Goal: Task Accomplishment & Management: Use online tool/utility

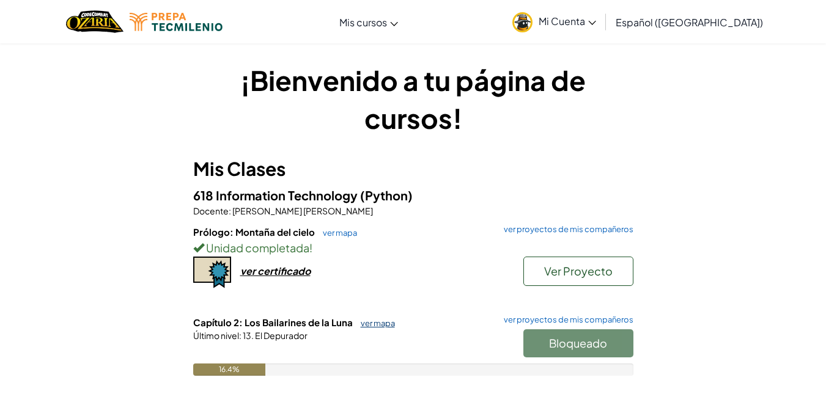
click at [384, 323] on link "ver mapa" at bounding box center [374, 323] width 40 height 10
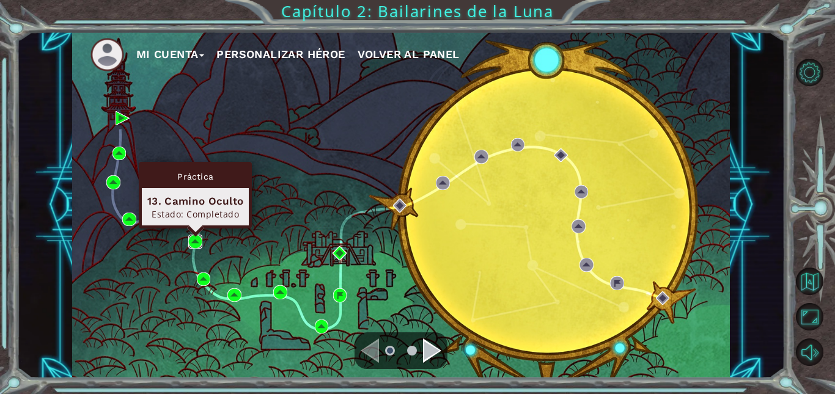
click at [197, 238] on img at bounding box center [195, 242] width 14 height 14
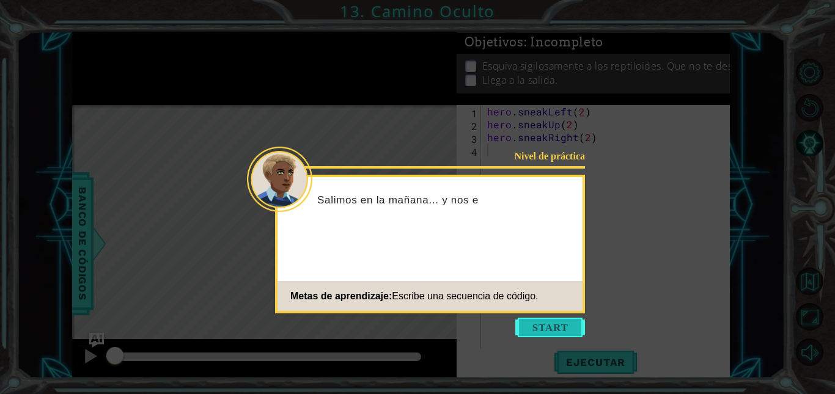
click at [534, 318] on button "Start" at bounding box center [550, 328] width 70 height 20
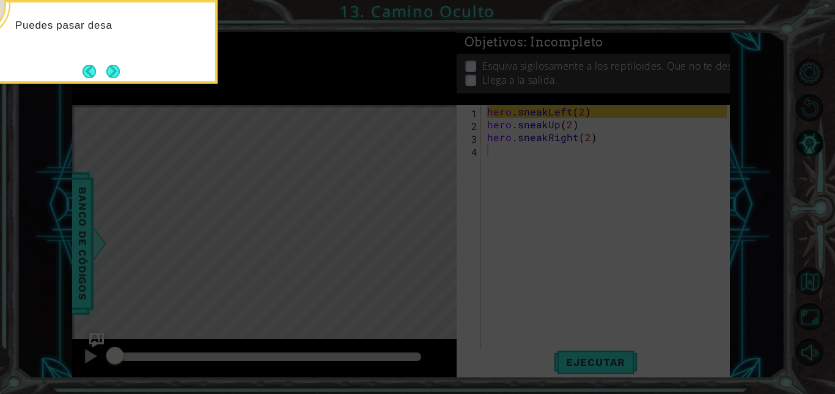
click at [446, 302] on icon at bounding box center [417, 59] width 835 height 670
click at [114, 69] on button "Next" at bounding box center [112, 71] width 13 height 13
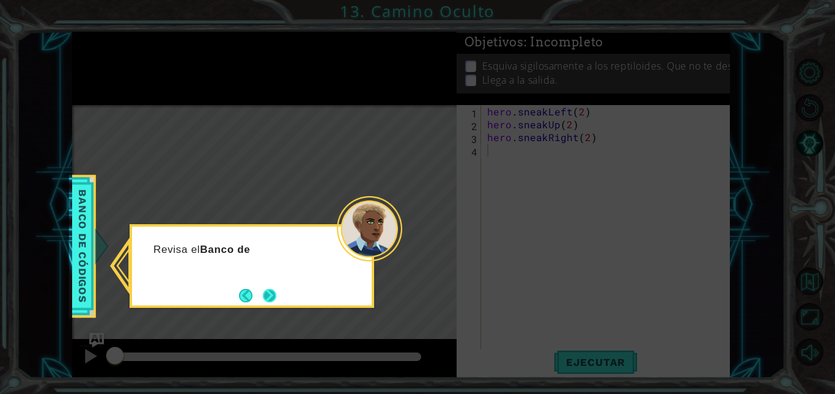
click at [268, 287] on button "Next" at bounding box center [269, 295] width 19 height 19
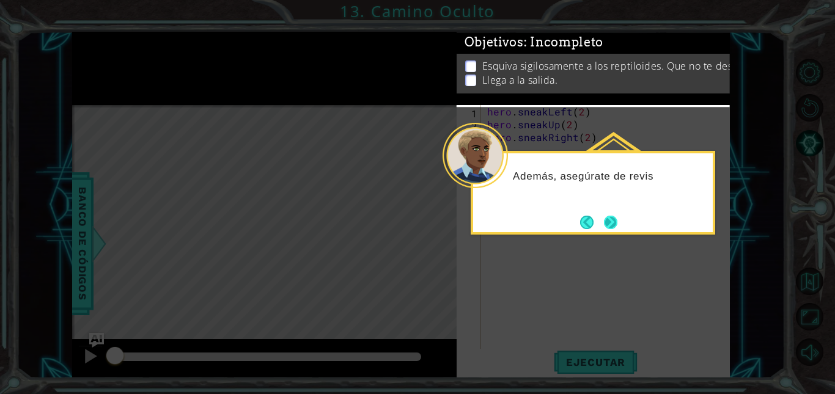
click at [614, 225] on button "Next" at bounding box center [610, 222] width 13 height 13
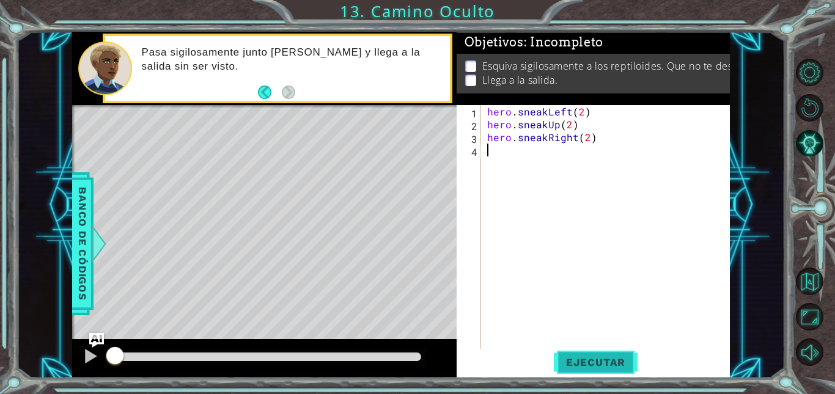
click at [576, 362] on span "Ejecutar" at bounding box center [596, 362] width 84 height 12
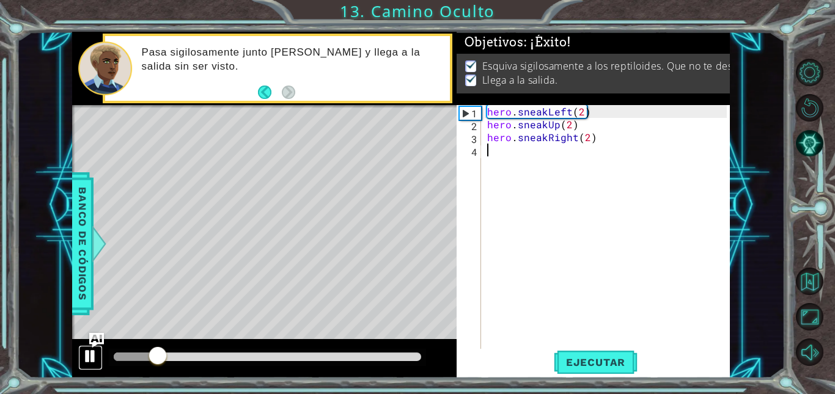
click at [86, 357] on div at bounding box center [90, 356] width 16 height 16
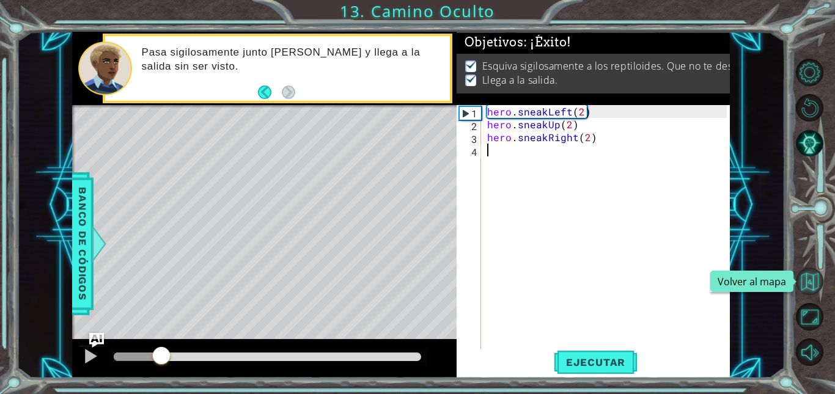
click at [816, 287] on button "Volver al mapa" at bounding box center [809, 281] width 27 height 27
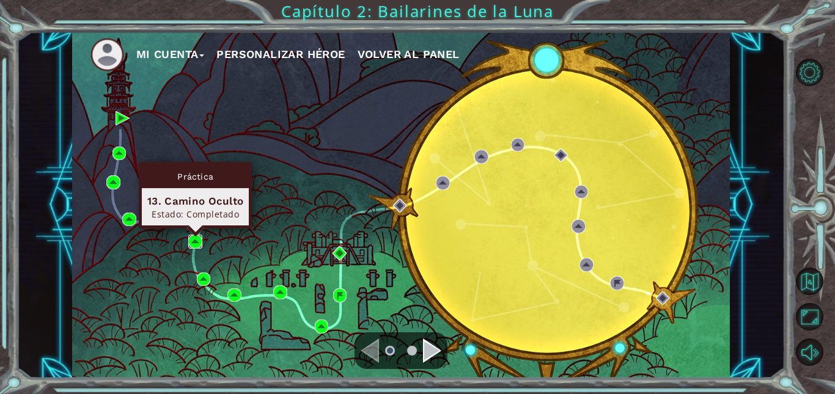
click at [192, 237] on img at bounding box center [195, 242] width 14 height 14
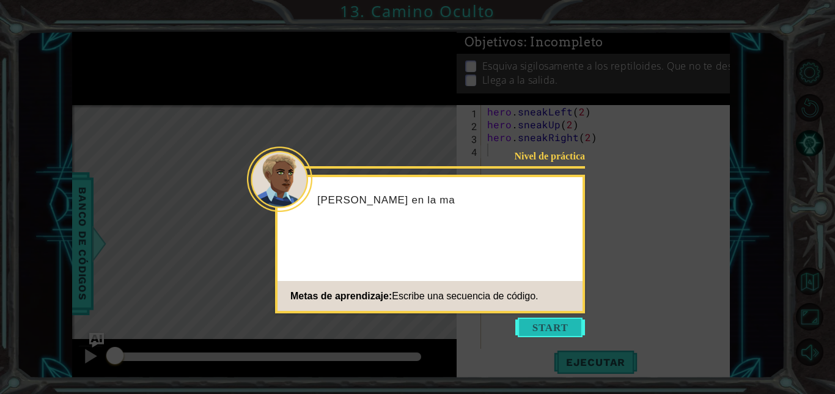
click at [527, 325] on button "Start" at bounding box center [550, 328] width 70 height 20
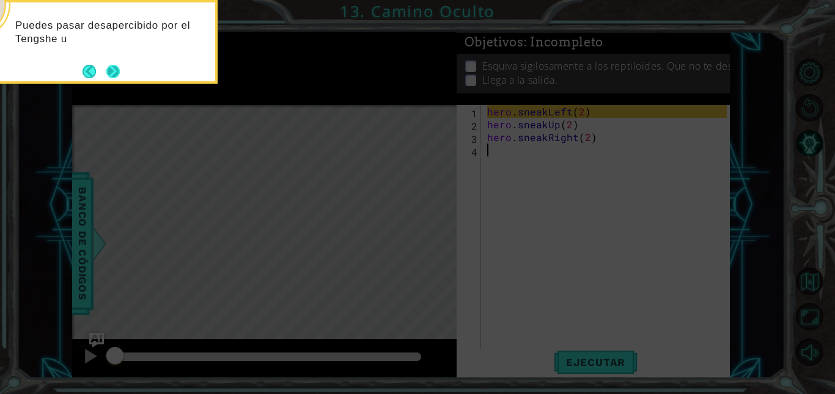
click at [119, 71] on button "Next" at bounding box center [113, 71] width 15 height 15
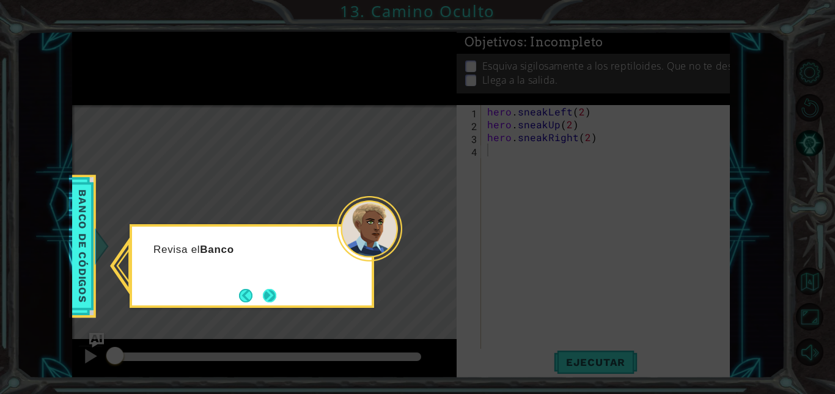
click at [270, 302] on button "Next" at bounding box center [269, 295] width 15 height 15
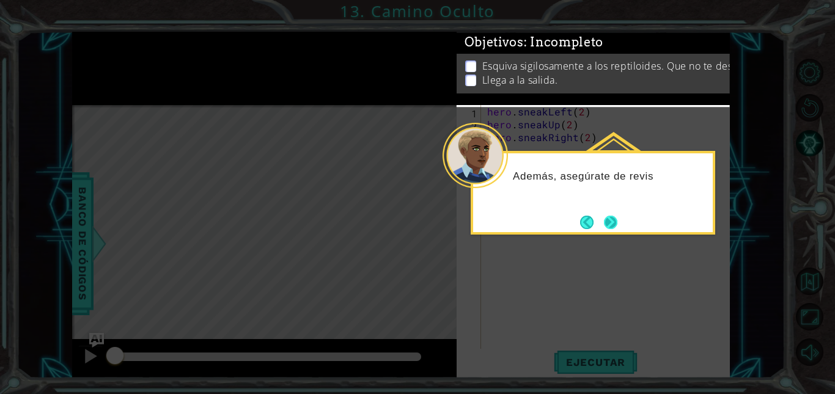
click at [613, 220] on button "Next" at bounding box center [610, 221] width 21 height 21
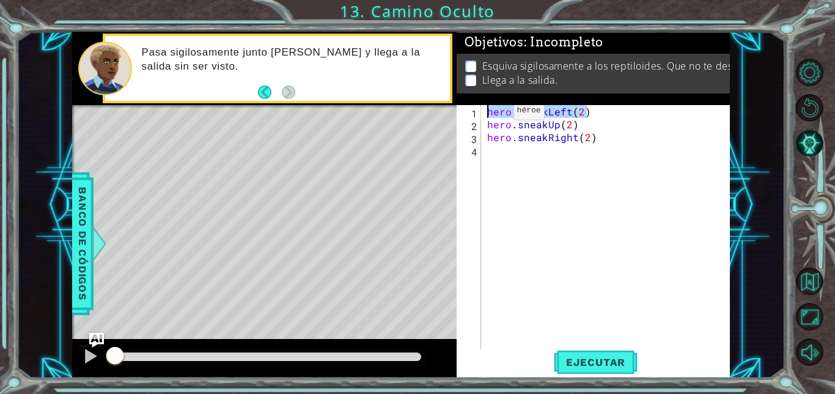
drag, startPoint x: 585, startPoint y: 114, endPoint x: 472, endPoint y: 114, distance: 113.7
click at [472, 114] on div "1 2 3 4 hero . sneakLeft ( 2 ) hero . sneakUp ( 2 ) hero . sneakRight ( 2 ) ההה…" at bounding box center [591, 227] width 270 height 244
drag, startPoint x: 574, startPoint y: 126, endPoint x: 487, endPoint y: 125, distance: 86.8
click at [487, 125] on div "hero . sneakLeft ( 2 ) hero . sneakUp ( 2 ) hero . sneakRight ( 2 )" at bounding box center [609, 239] width 248 height 269
drag, startPoint x: 596, startPoint y: 141, endPoint x: 488, endPoint y: 140, distance: 108.8
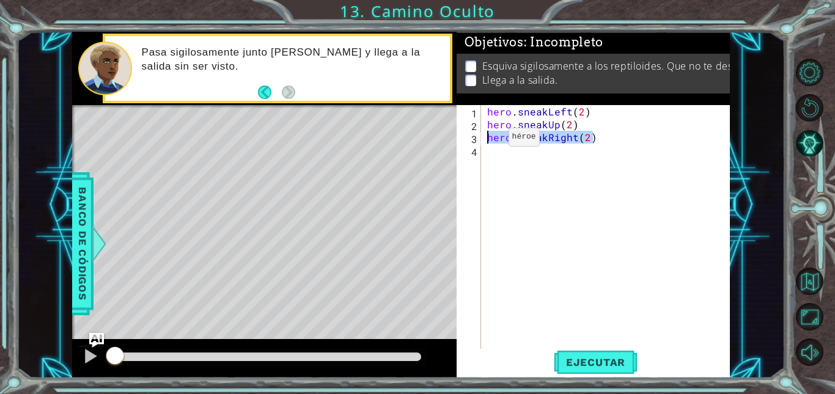
click at [488, 140] on div "hero . sneakLeft ( 2 ) hero . sneakUp ( 2 ) hero . sneakRight ( 2 )" at bounding box center [609, 239] width 248 height 269
type textarea "hero.sneakRight(2)"
click at [573, 361] on span "Ejecutar" at bounding box center [596, 362] width 84 height 12
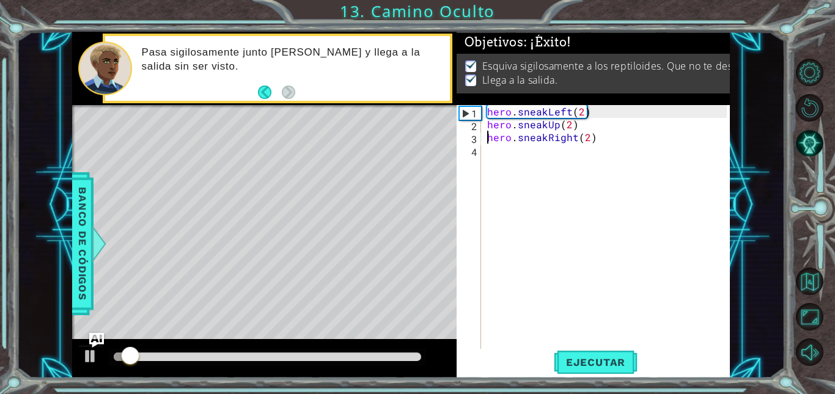
click at [372, 356] on div at bounding box center [267, 357] width 307 height 9
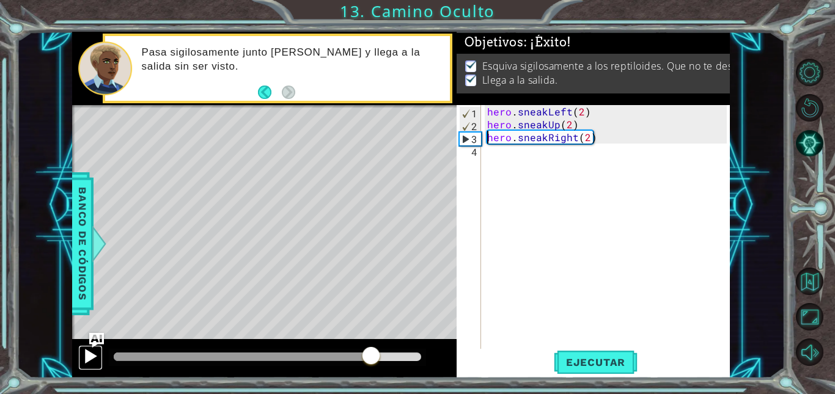
click at [82, 354] on div at bounding box center [90, 356] width 16 height 16
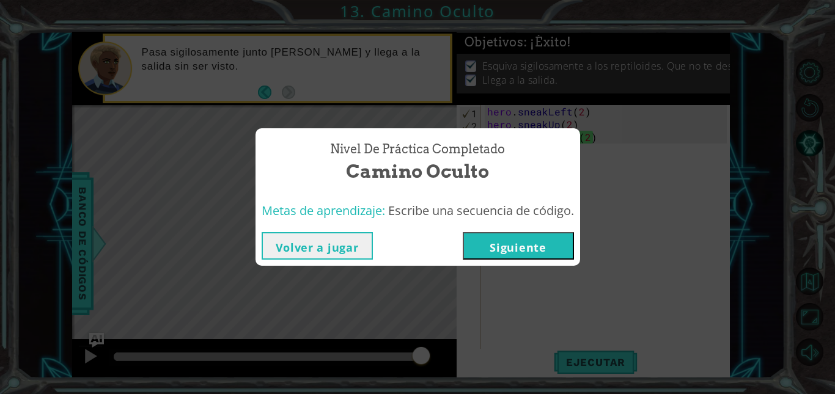
click at [500, 246] on button "Siguiente" at bounding box center [518, 245] width 111 height 27
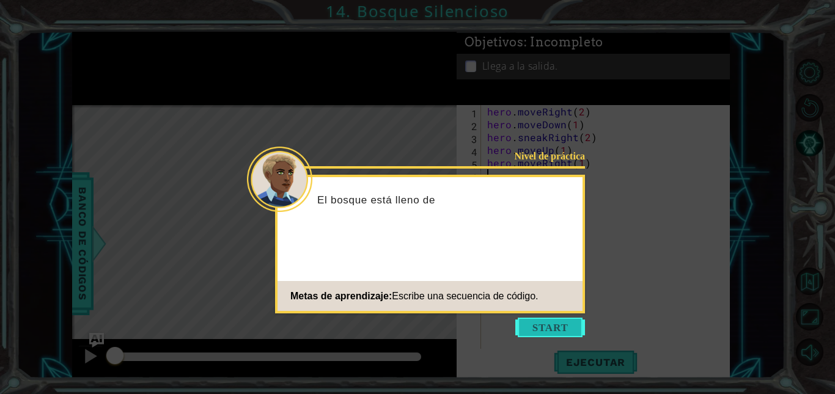
click at [551, 332] on button "Start" at bounding box center [550, 328] width 70 height 20
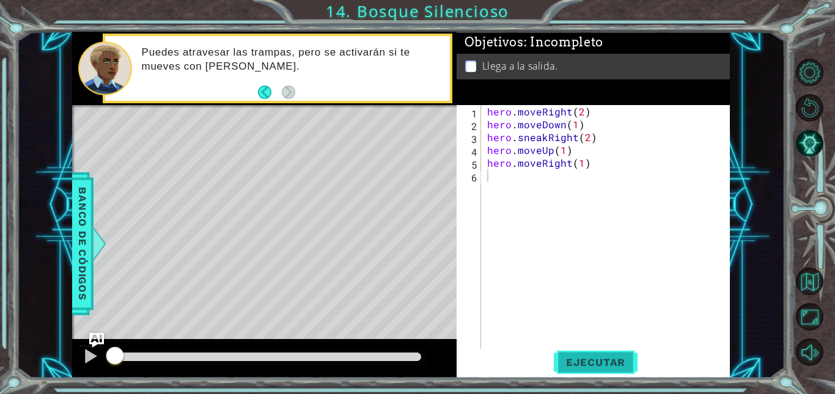
click at [576, 357] on span "Ejecutar" at bounding box center [596, 362] width 84 height 12
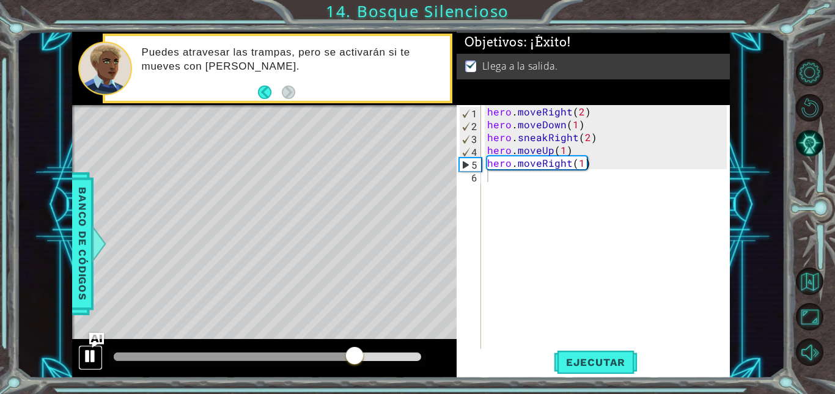
click at [88, 350] on div at bounding box center [90, 356] width 16 height 16
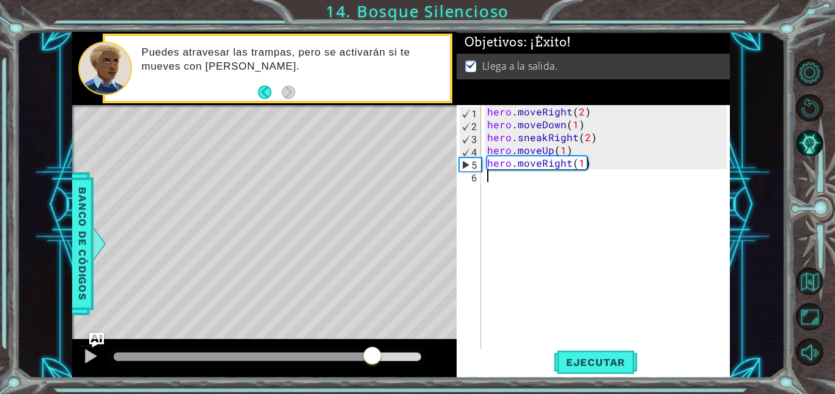
click at [507, 240] on div "hero . moveRight ( 2 ) hero . moveDown ( 1 ) hero . sneakRight ( 2 ) hero . mov…" at bounding box center [609, 239] width 248 height 269
drag, startPoint x: 584, startPoint y: 109, endPoint x: 485, endPoint y: 117, distance: 98.7
click at [485, 117] on div "hero . moveRight ( 2 ) hero . moveDown ( 1 ) hero . sneakRight ( 2 ) hero . mov…" at bounding box center [609, 239] width 248 height 269
type textarea "hero.moveRight(2)"
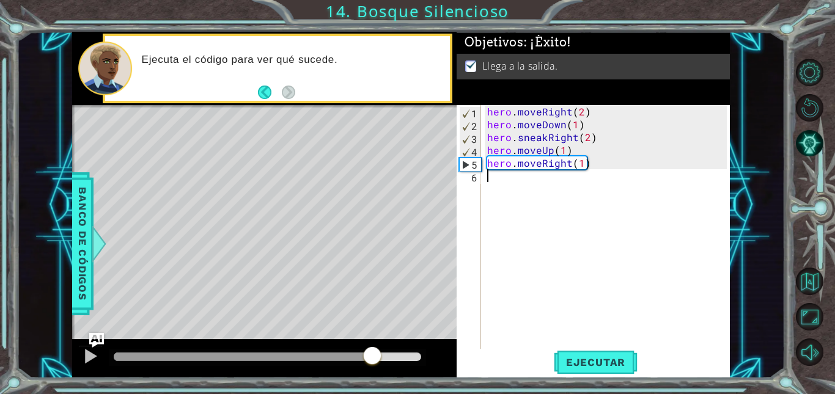
drag, startPoint x: 498, startPoint y: 113, endPoint x: 491, endPoint y: 219, distance: 106.6
click at [491, 219] on div "hero . moveRight ( 2 ) hero . moveDown ( 1 ) hero . sneakRight ( 2 ) hero . mov…" at bounding box center [609, 239] width 248 height 269
drag, startPoint x: 571, startPoint y: 109, endPoint x: 485, endPoint y: 111, distance: 86.2
click at [485, 111] on div "hero . moveRight ( 2 ) hero . moveDown ( 1 ) hero . sneakRight ( 2 ) hero . mov…" at bounding box center [609, 239] width 248 height 269
type textarea "hero.moveRight(2)"
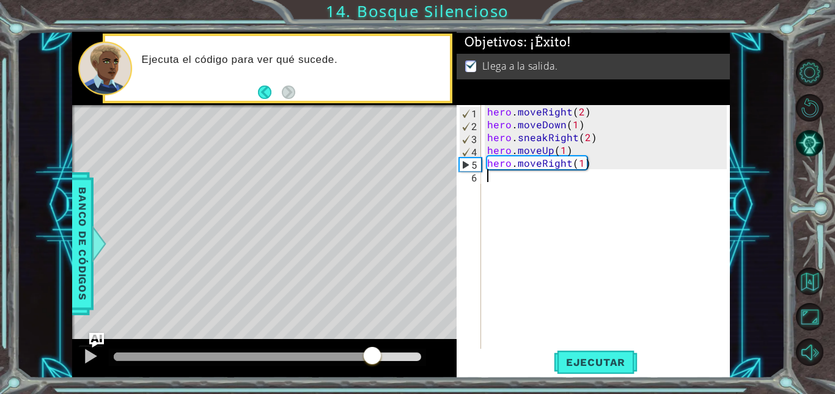
click at [542, 241] on div "hero . moveRight ( 2 ) hero . moveDown ( 1 ) hero . sneakRight ( 2 ) hero . mov…" at bounding box center [609, 239] width 248 height 269
